Goal: Obtain resource: Obtain resource

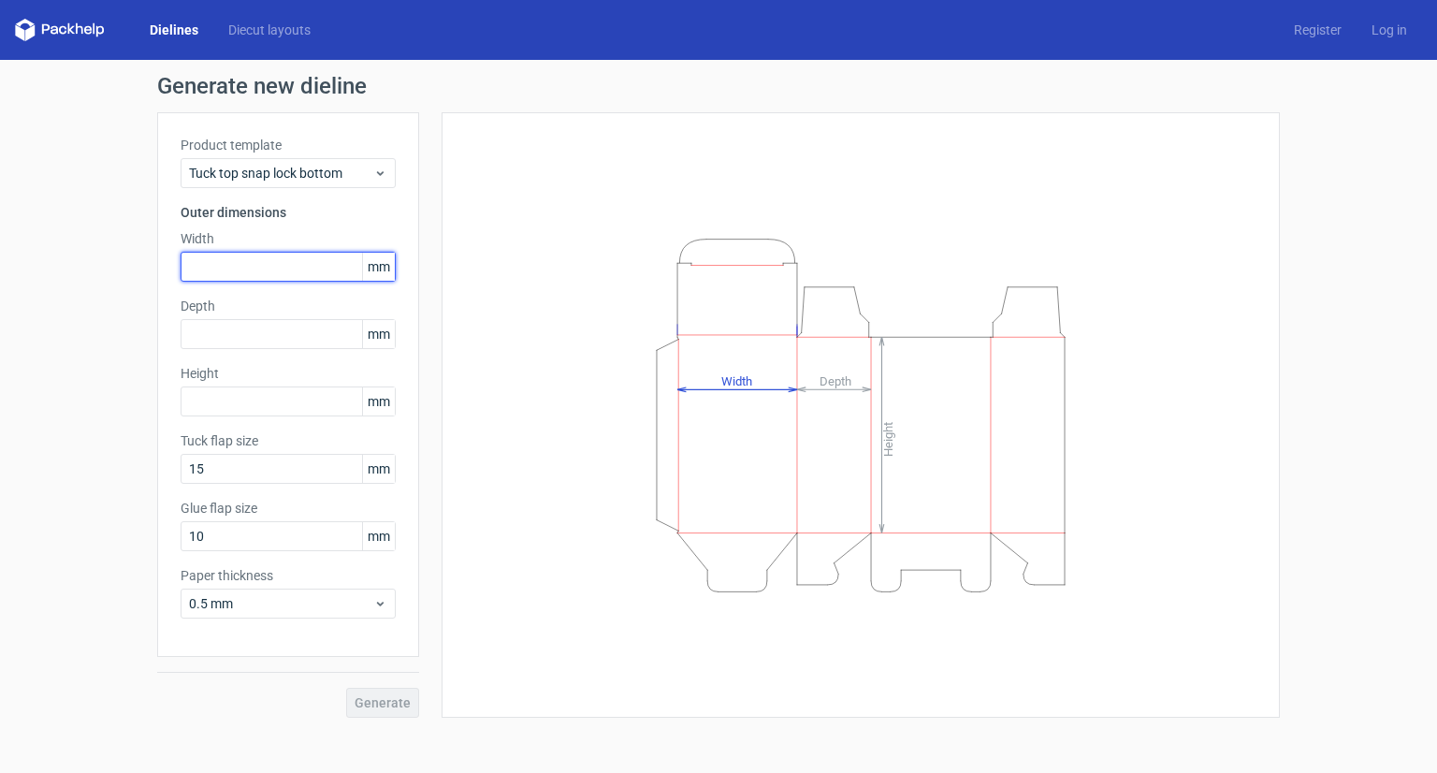
click at [274, 269] on input "text" at bounding box center [288, 267] width 215 height 30
click at [274, 269] on input "16" at bounding box center [288, 267] width 215 height 30
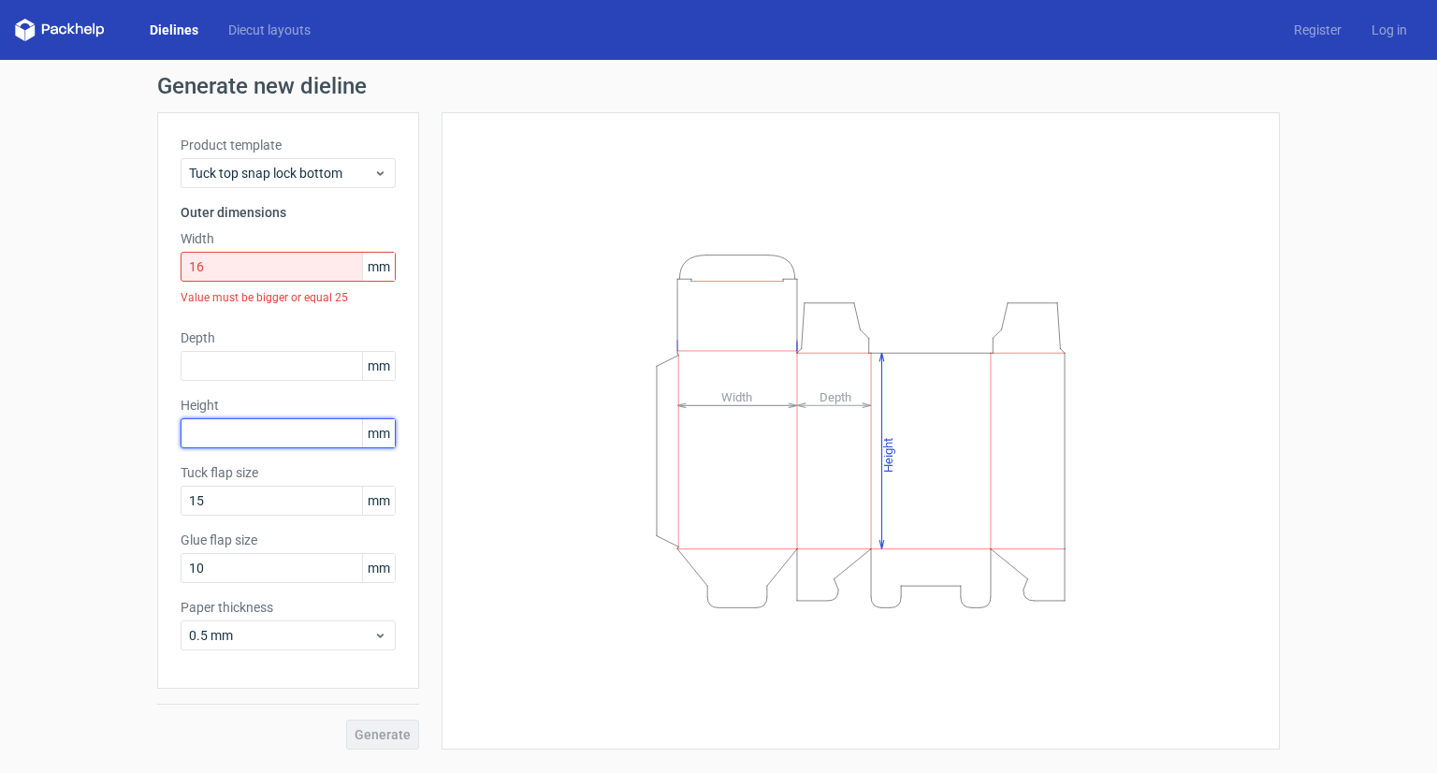
click at [258, 398] on div "Height mm" at bounding box center [288, 422] width 215 height 52
click at [251, 264] on input "16" at bounding box center [288, 267] width 215 height 30
type input "1"
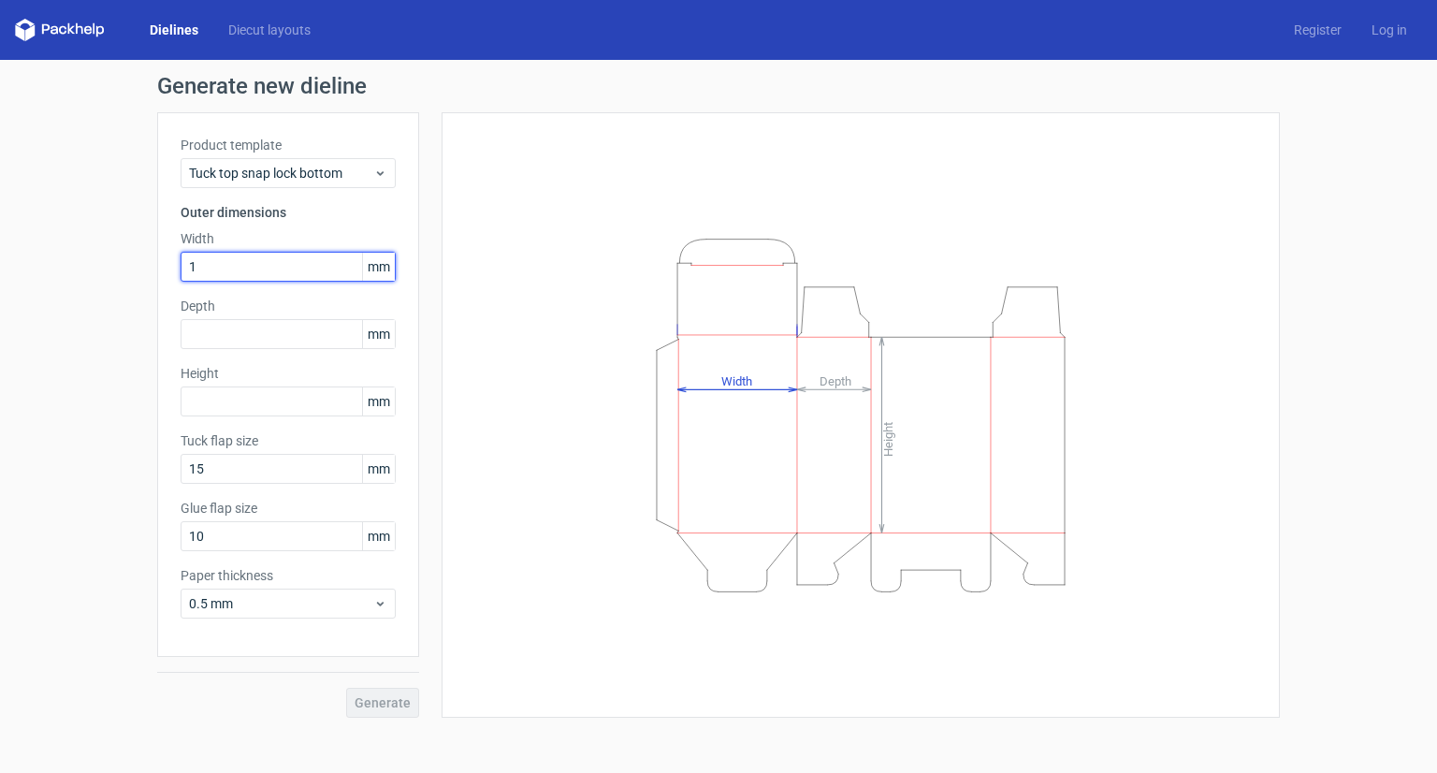
type input "16"
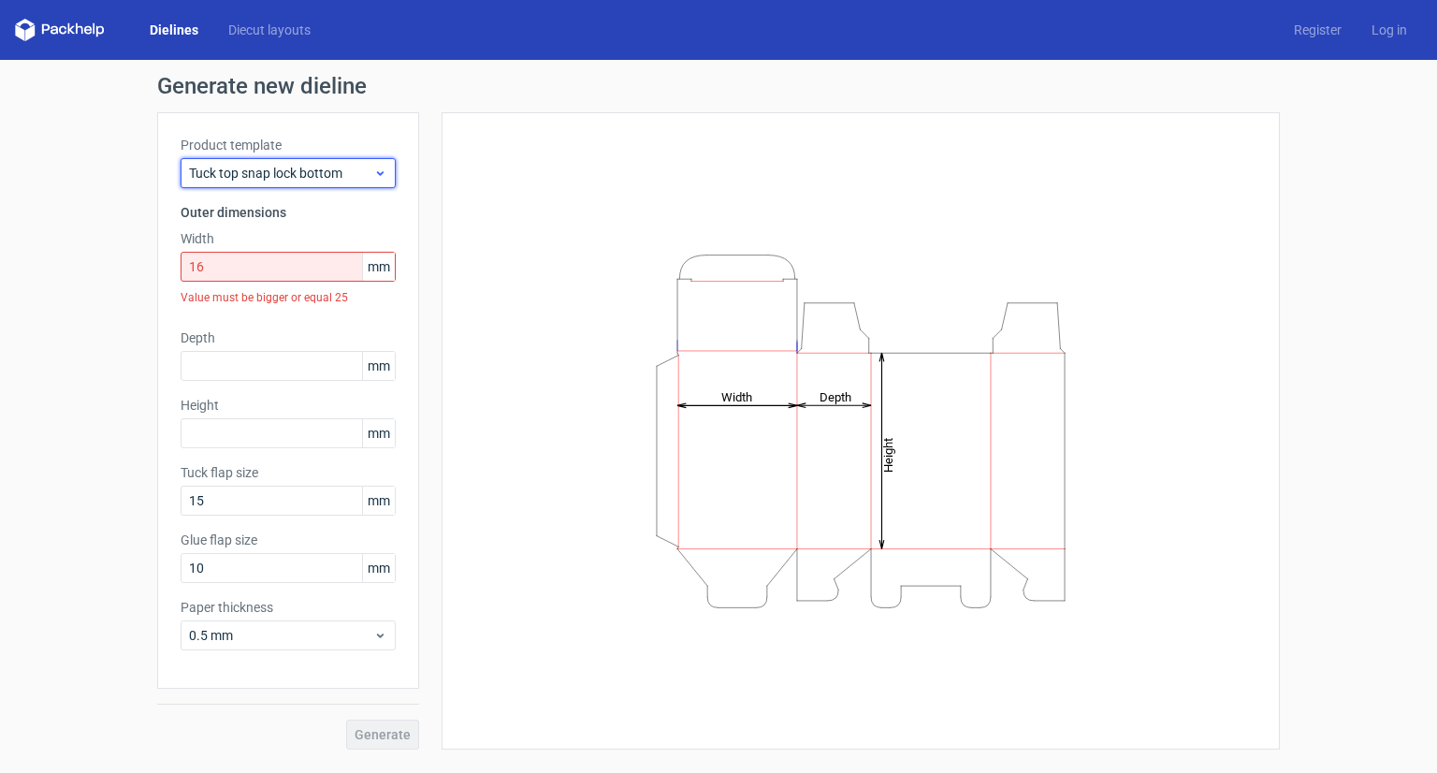
click at [336, 181] on span "Tuck top snap lock bottom" at bounding box center [281, 173] width 184 height 19
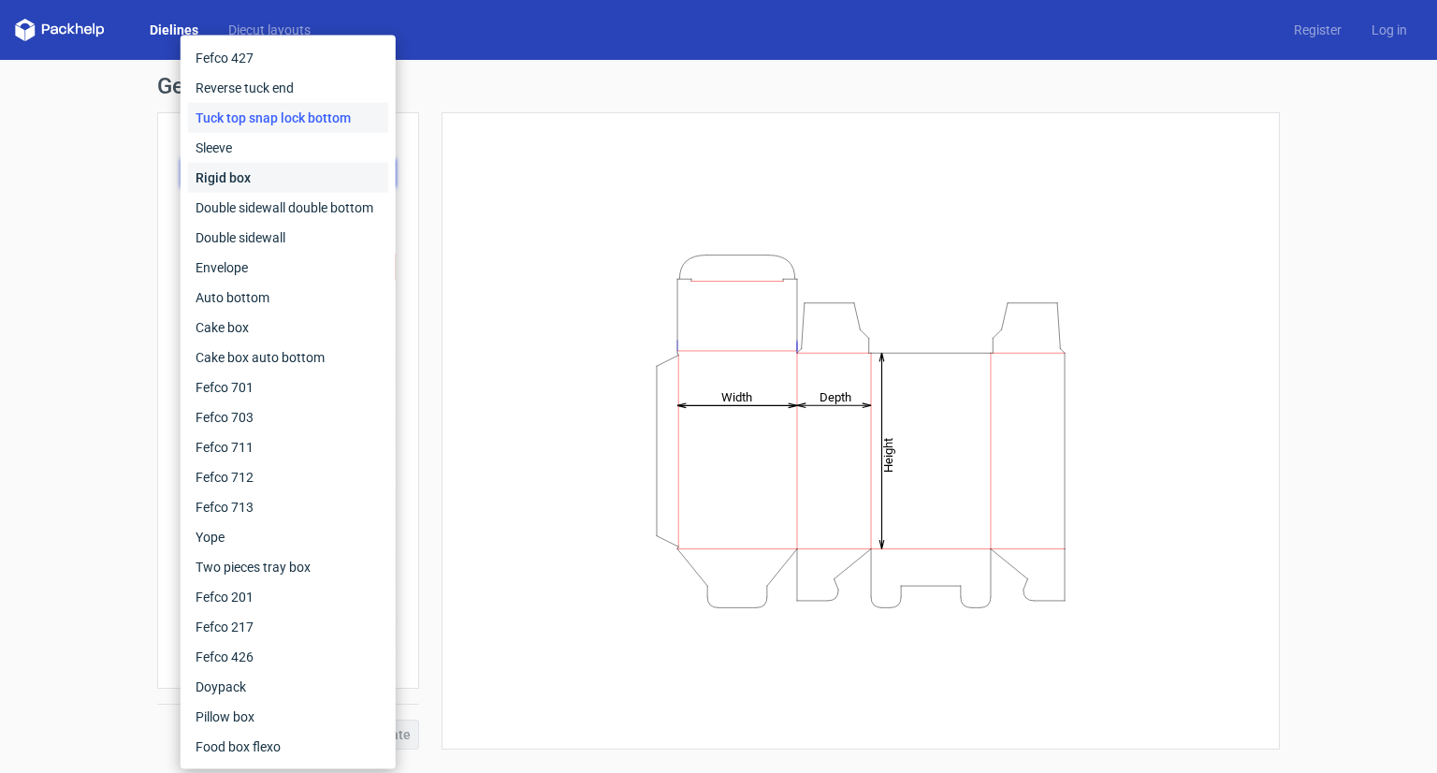
click at [336, 181] on div "Rigid box" at bounding box center [288, 178] width 200 height 30
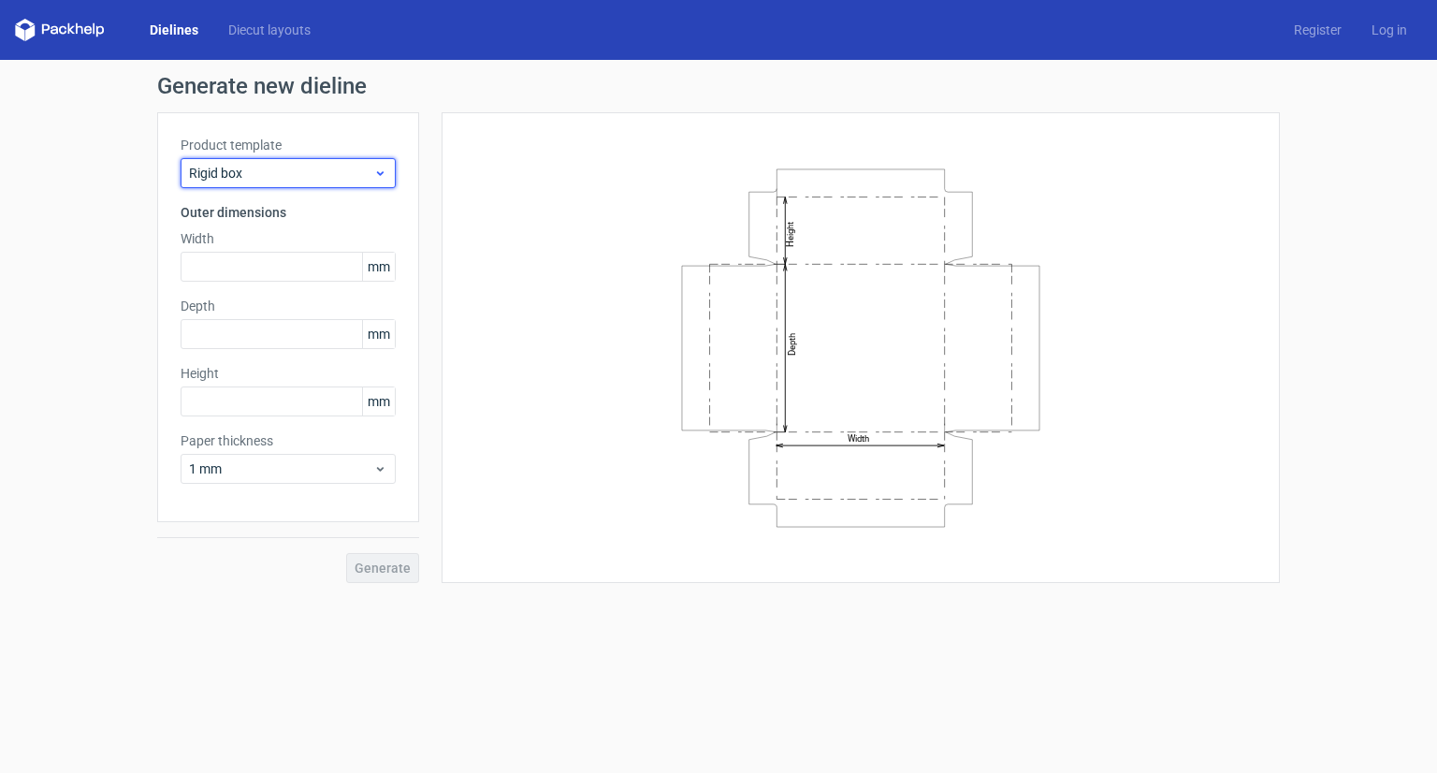
click at [348, 178] on span "Rigid box" at bounding box center [281, 173] width 184 height 19
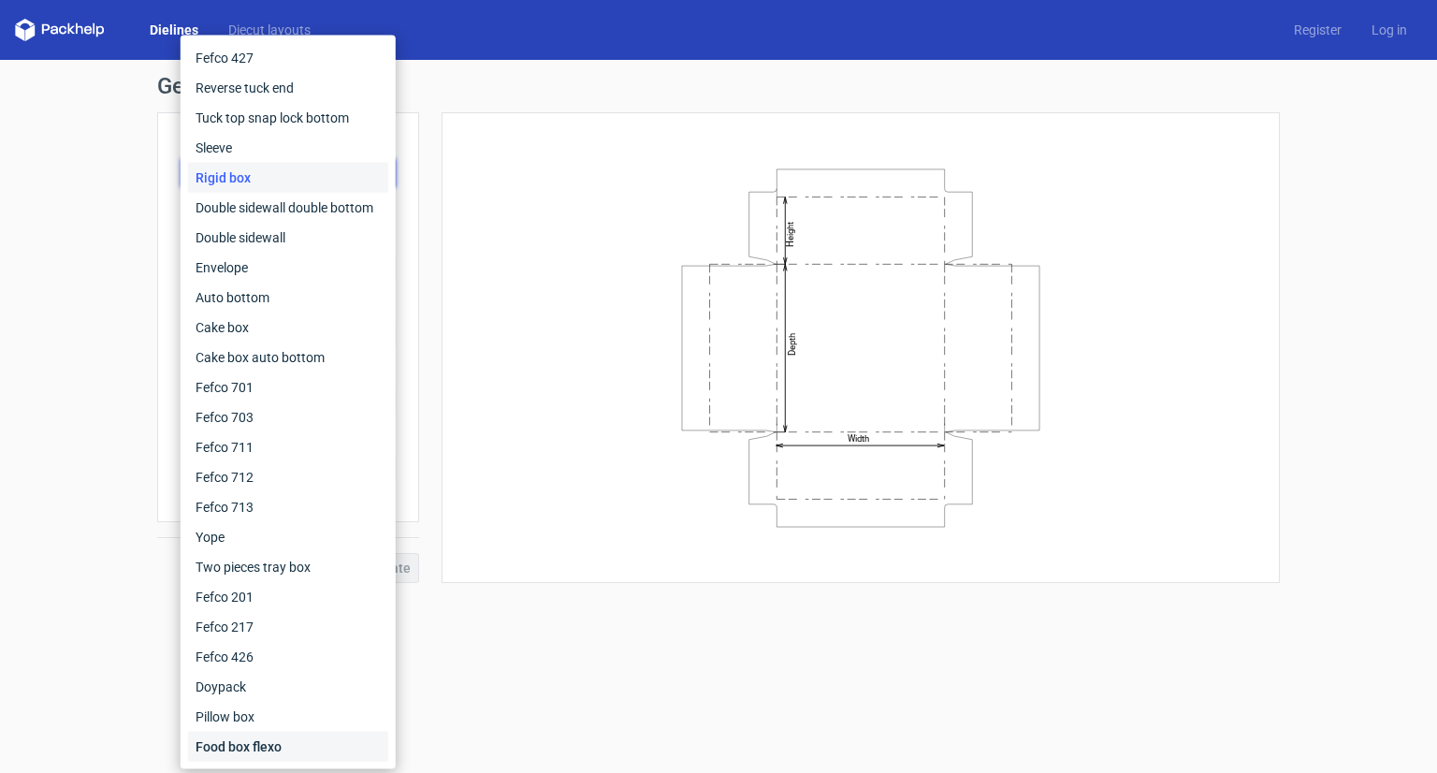
click at [253, 738] on div "Food box flexo" at bounding box center [288, 747] width 200 height 30
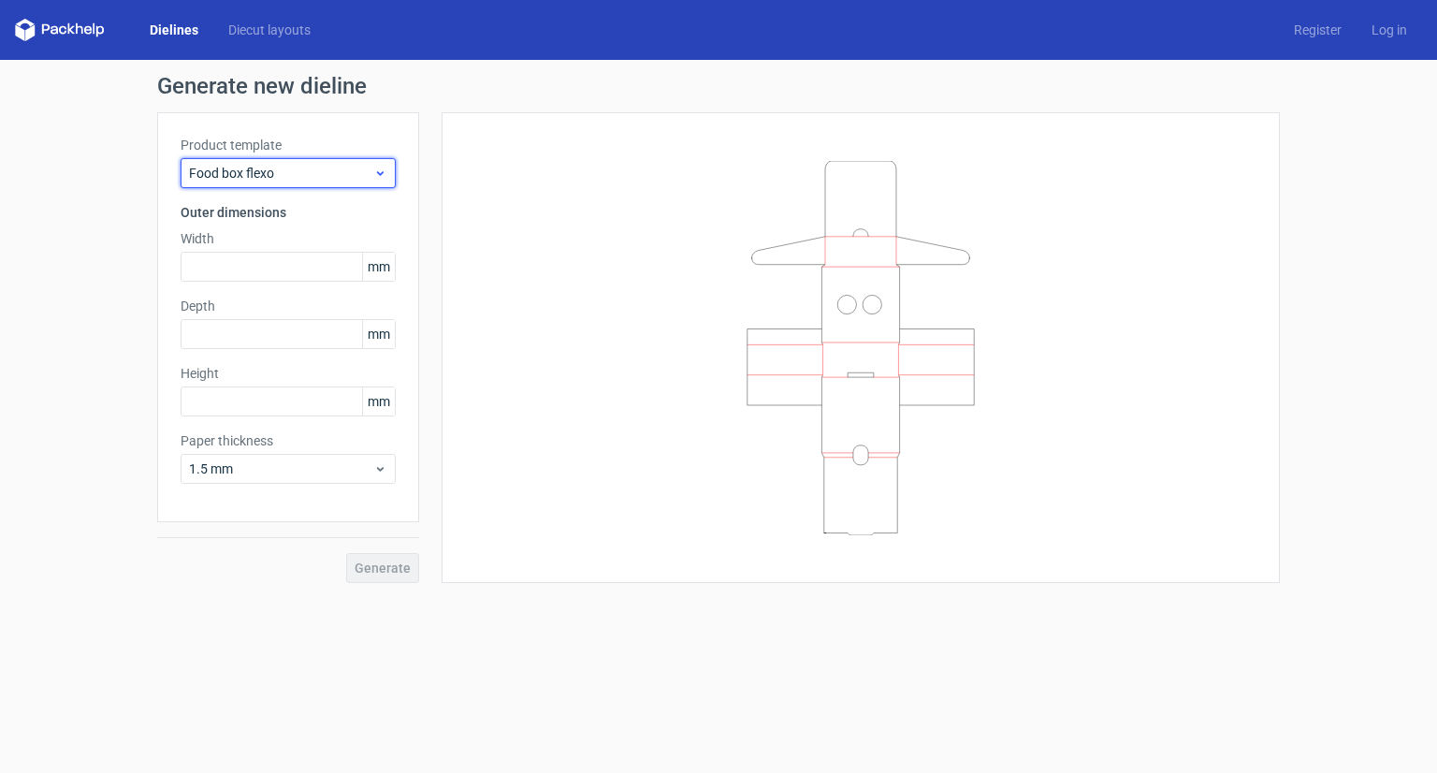
click at [342, 177] on span "Food box flexo" at bounding box center [281, 173] width 184 height 19
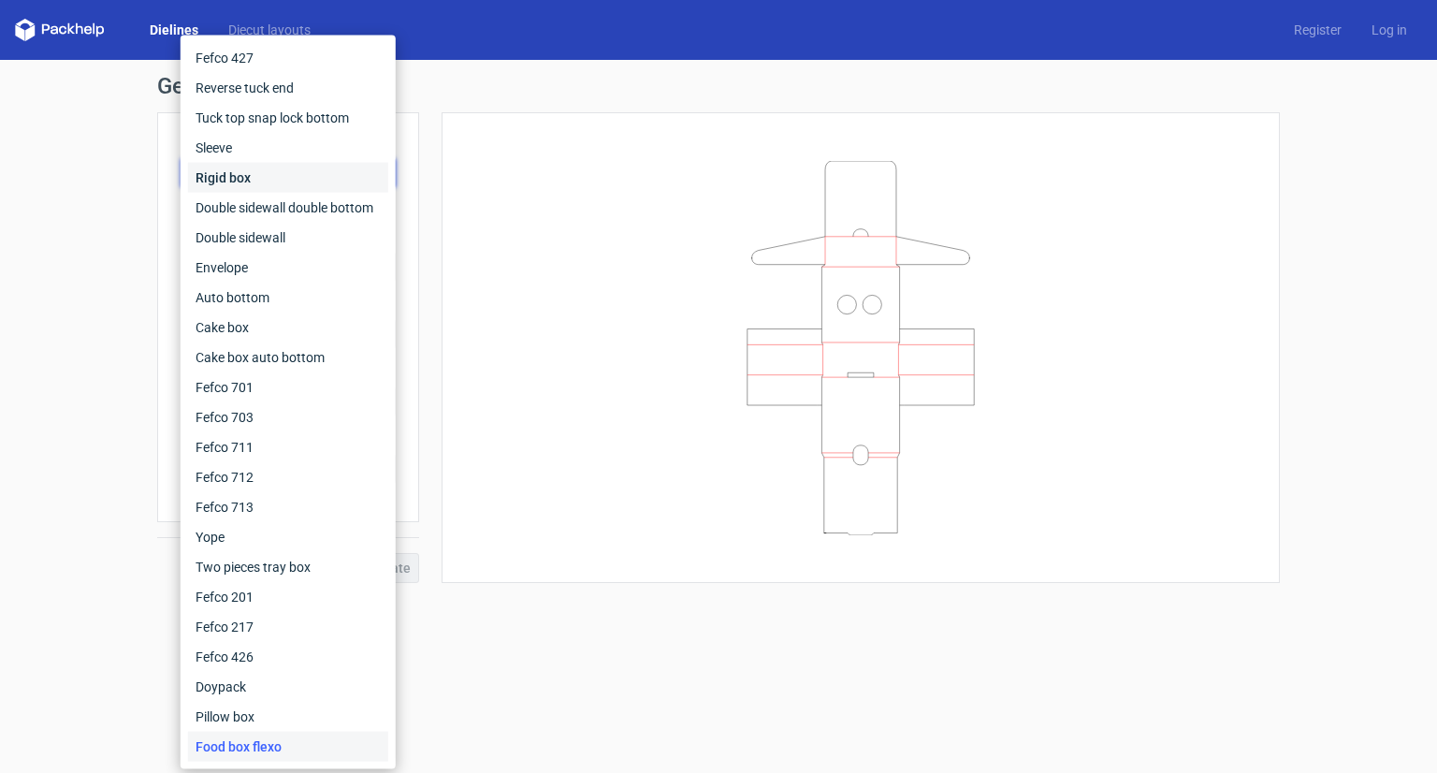
click at [298, 173] on div "Rigid box" at bounding box center [288, 178] width 200 height 30
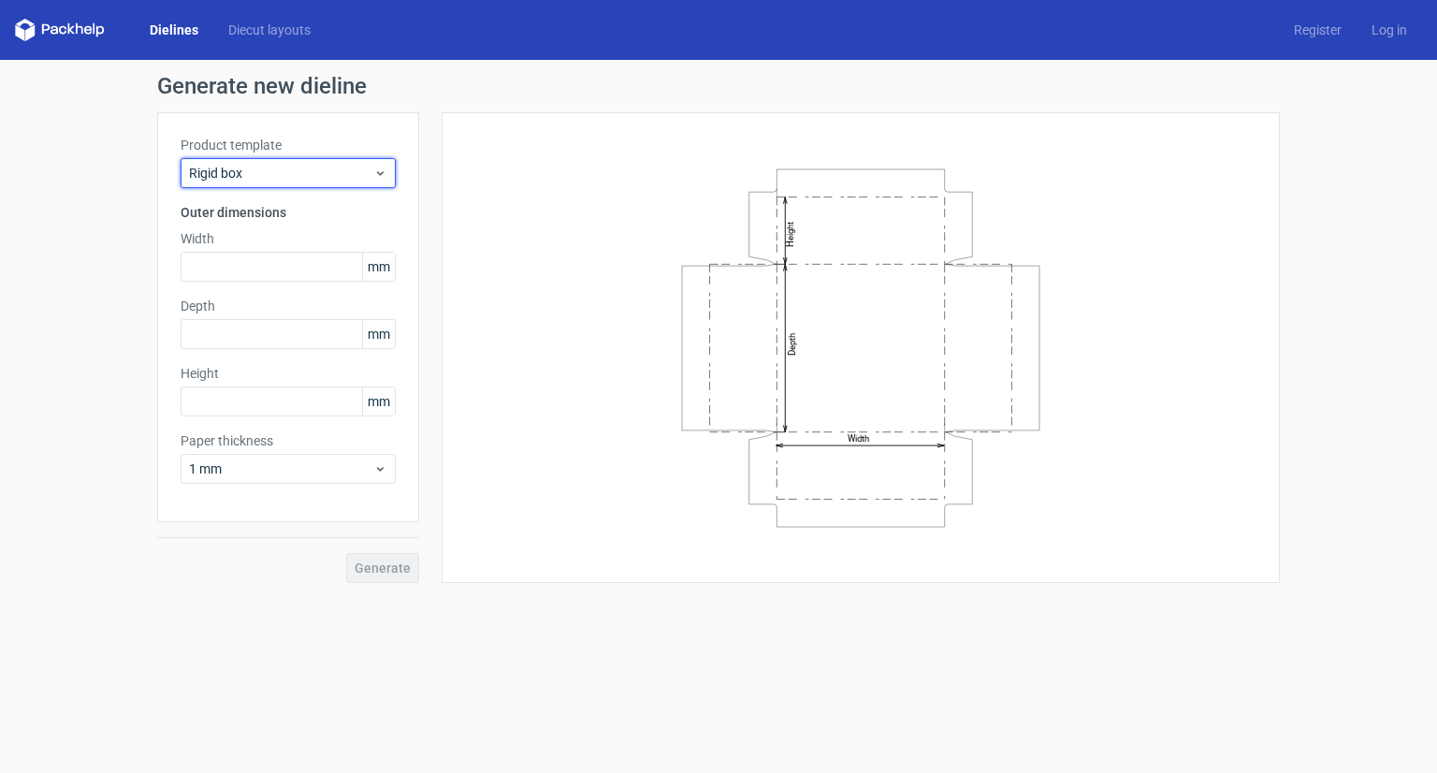
click at [298, 173] on span "Rigid box" at bounding box center [281, 173] width 184 height 19
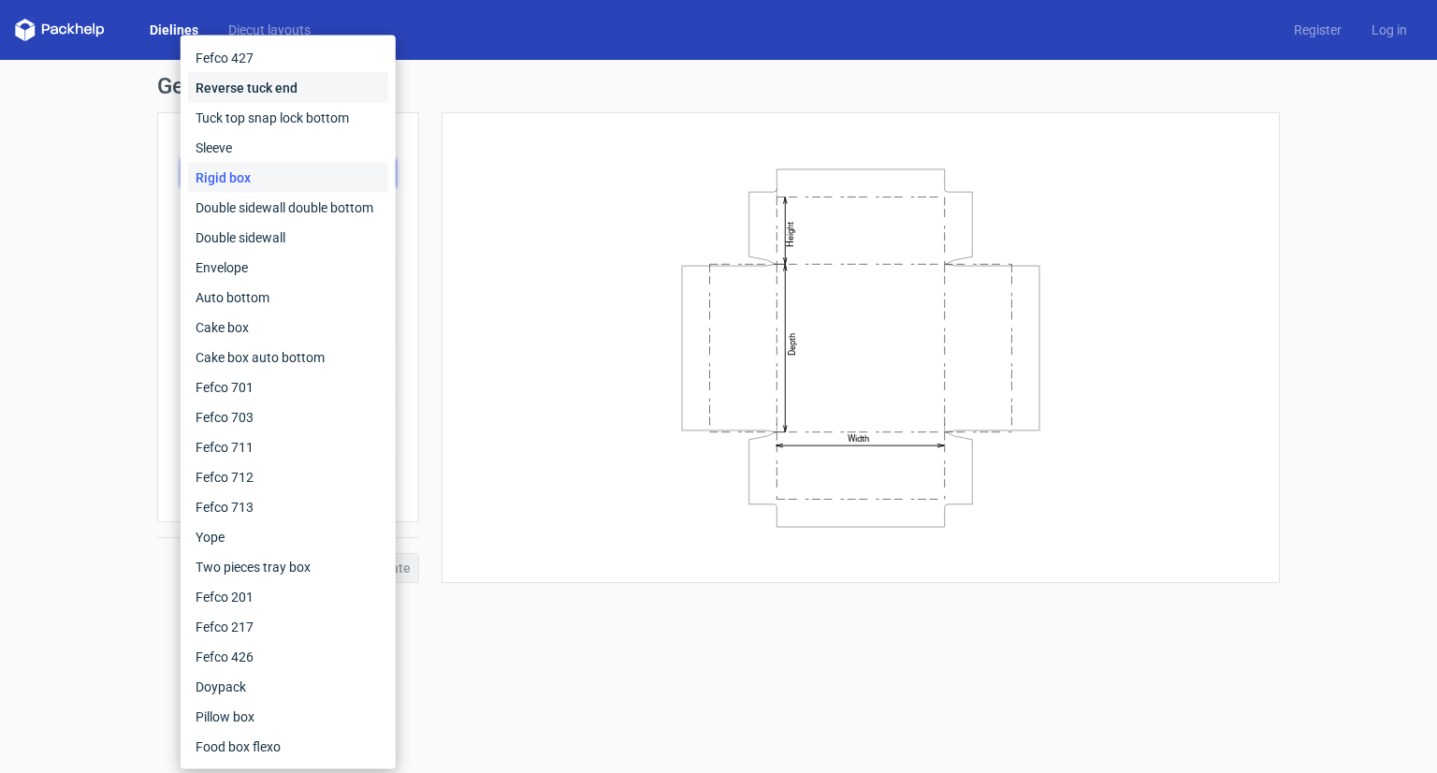
click at [325, 98] on div "Reverse tuck end" at bounding box center [288, 88] width 200 height 30
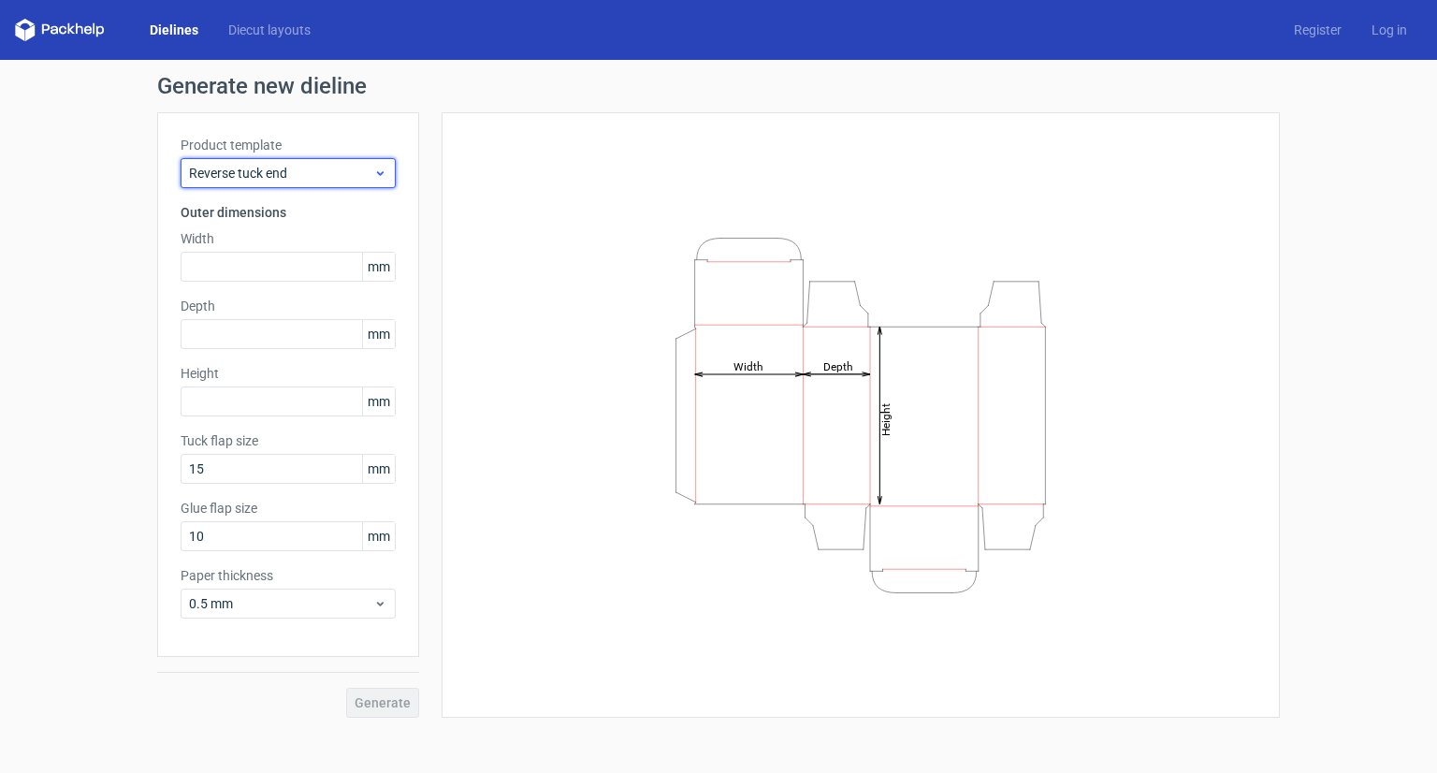
click at [272, 167] on span "Reverse tuck end" at bounding box center [281, 173] width 184 height 19
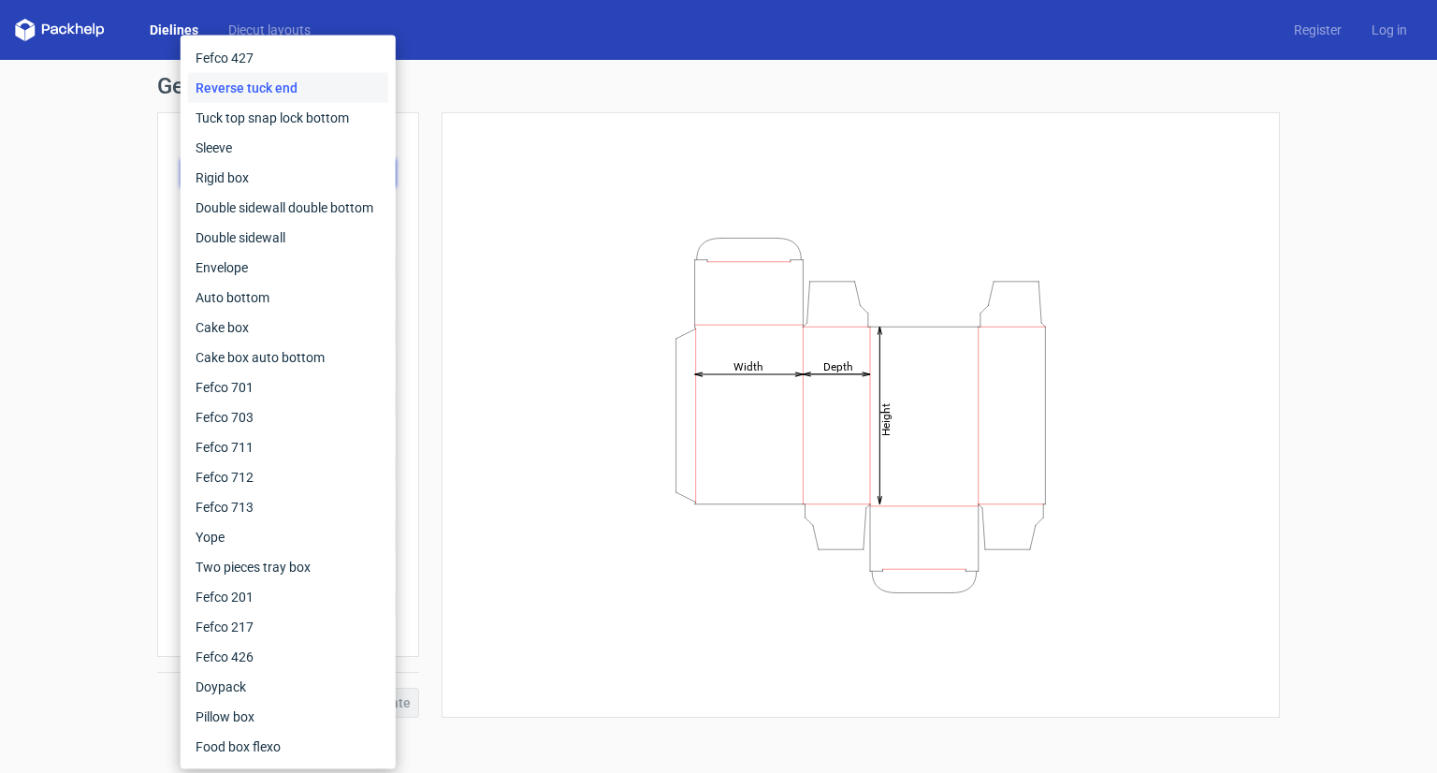
click at [82, 460] on div "Generate new dieline Product template Reverse tuck end Outer dimensions Width m…" at bounding box center [718, 396] width 1437 height 673
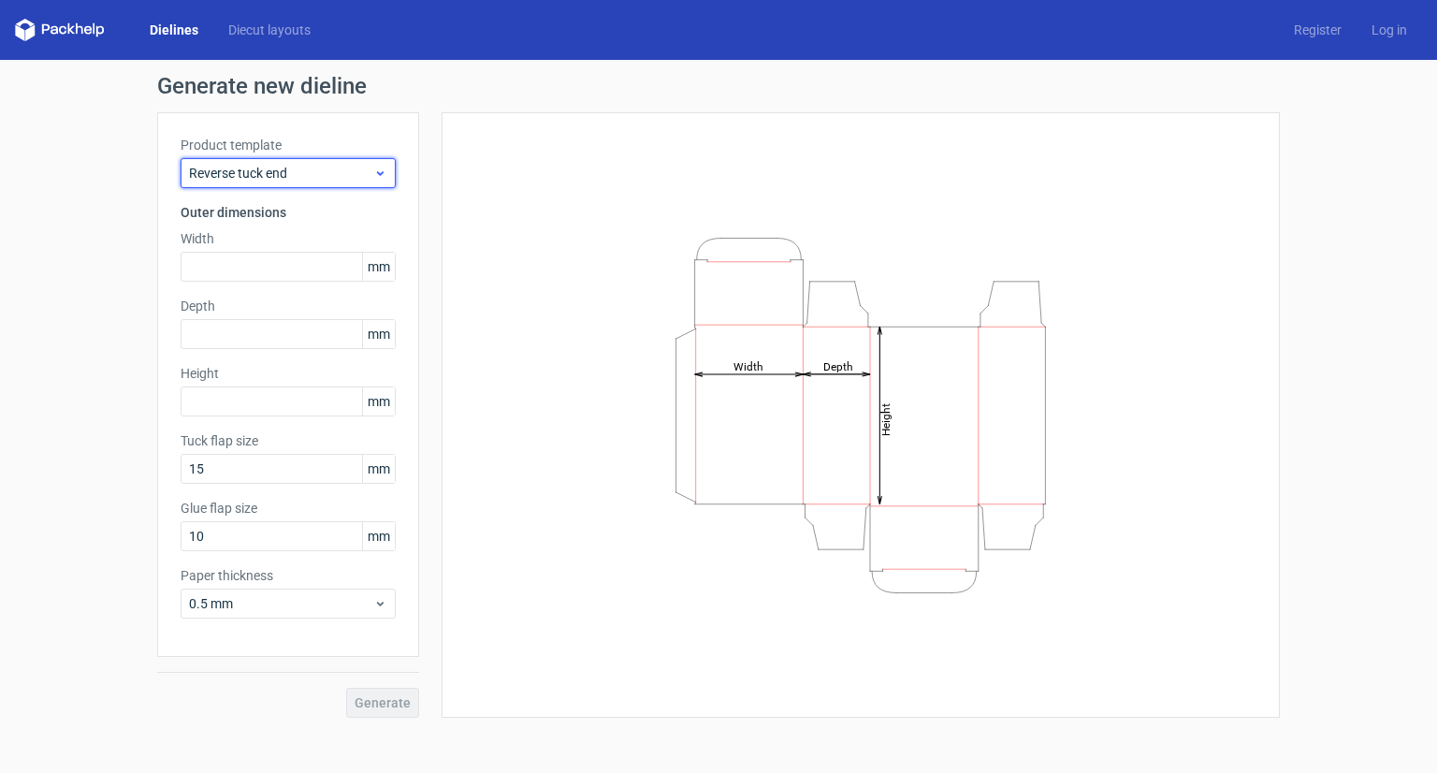
click at [311, 169] on span "Reverse tuck end" at bounding box center [281, 173] width 184 height 19
